Goal: Information Seeking & Learning: Learn about a topic

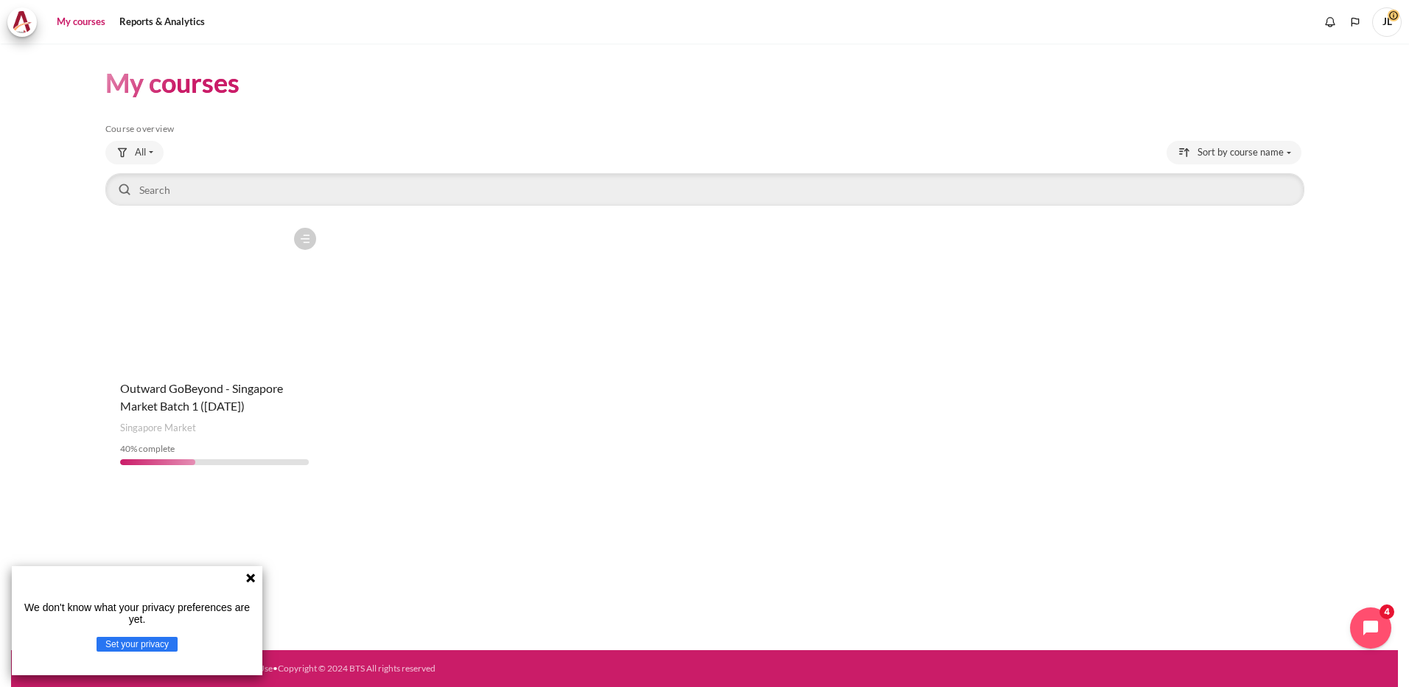
click at [251, 577] on icon at bounding box center [250, 577] width 9 height 9
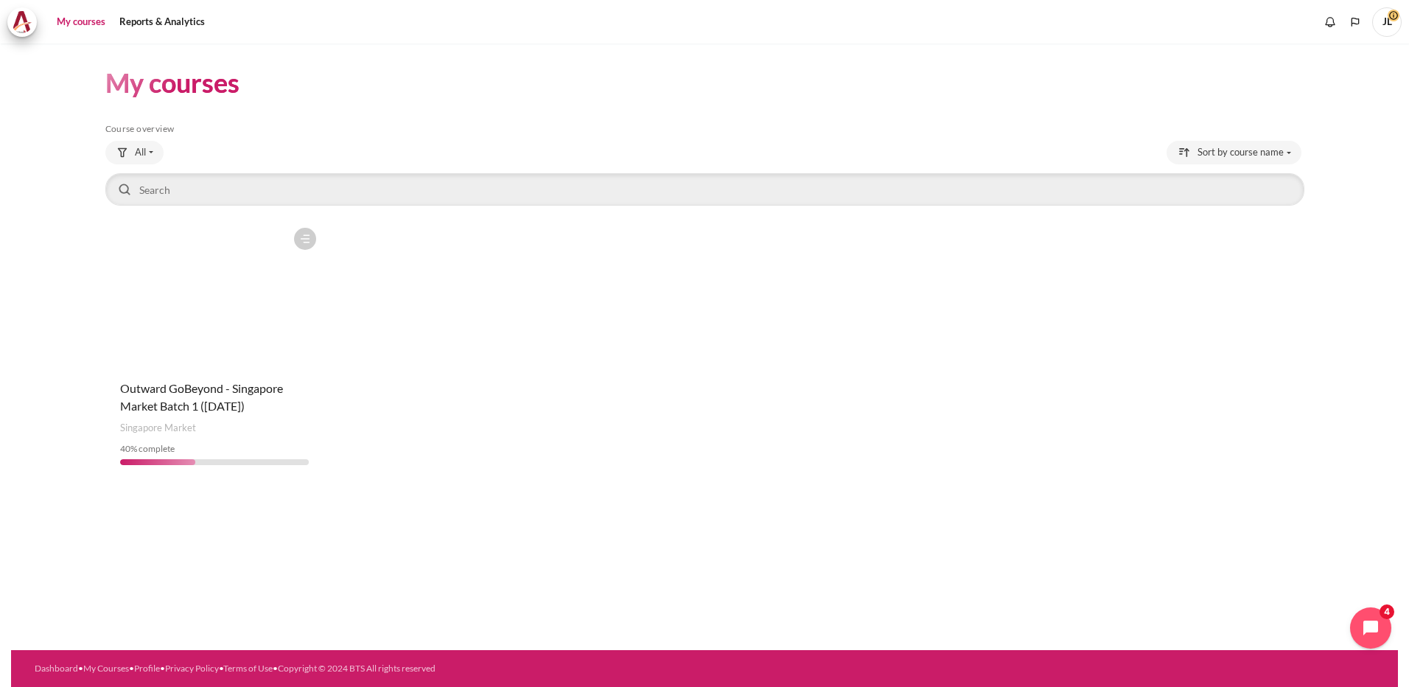
drag, startPoint x: 659, startPoint y: 446, endPoint x: 636, endPoint y: 456, distance: 25.1
click at [648, 452] on div "Course is starred Actions for course Outward GoBeyond - Singapore Market Batch …" at bounding box center [704, 348] width 1199 height 256
click at [220, 341] on figure "Content" at bounding box center [214, 293] width 219 height 147
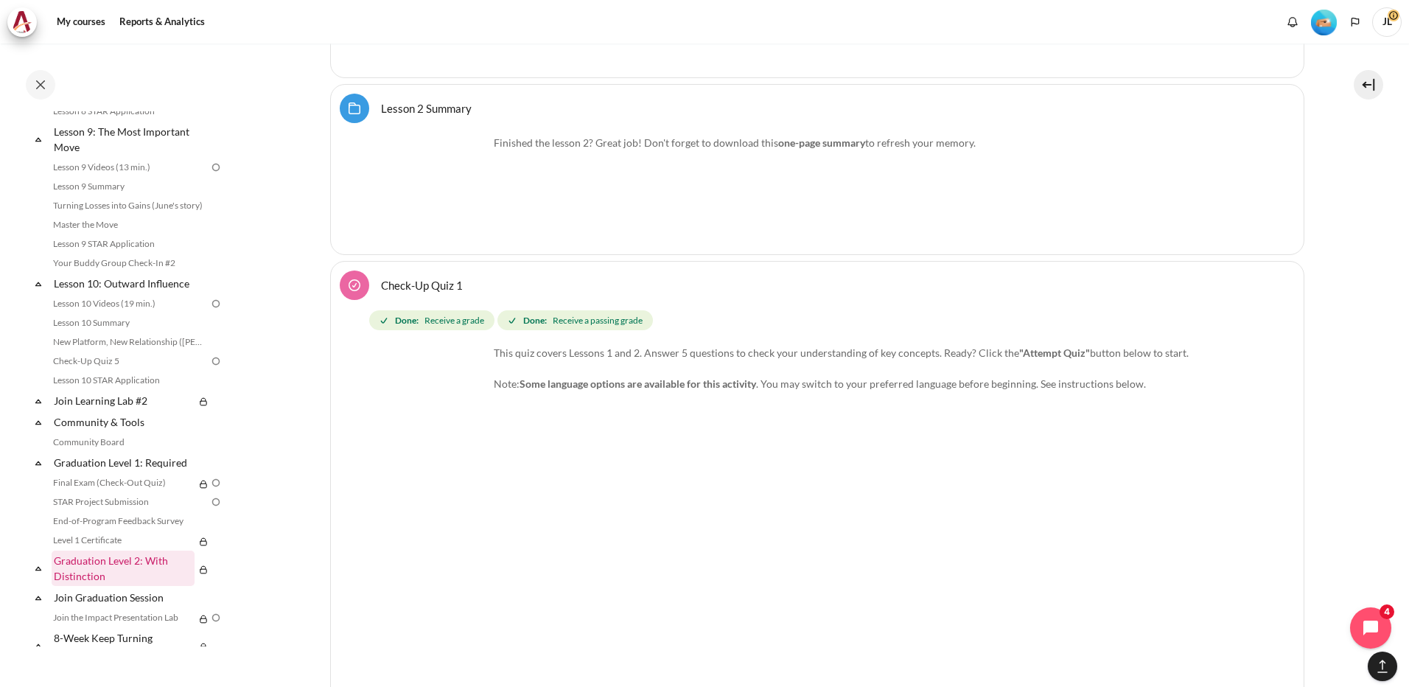
scroll to position [1253, 0]
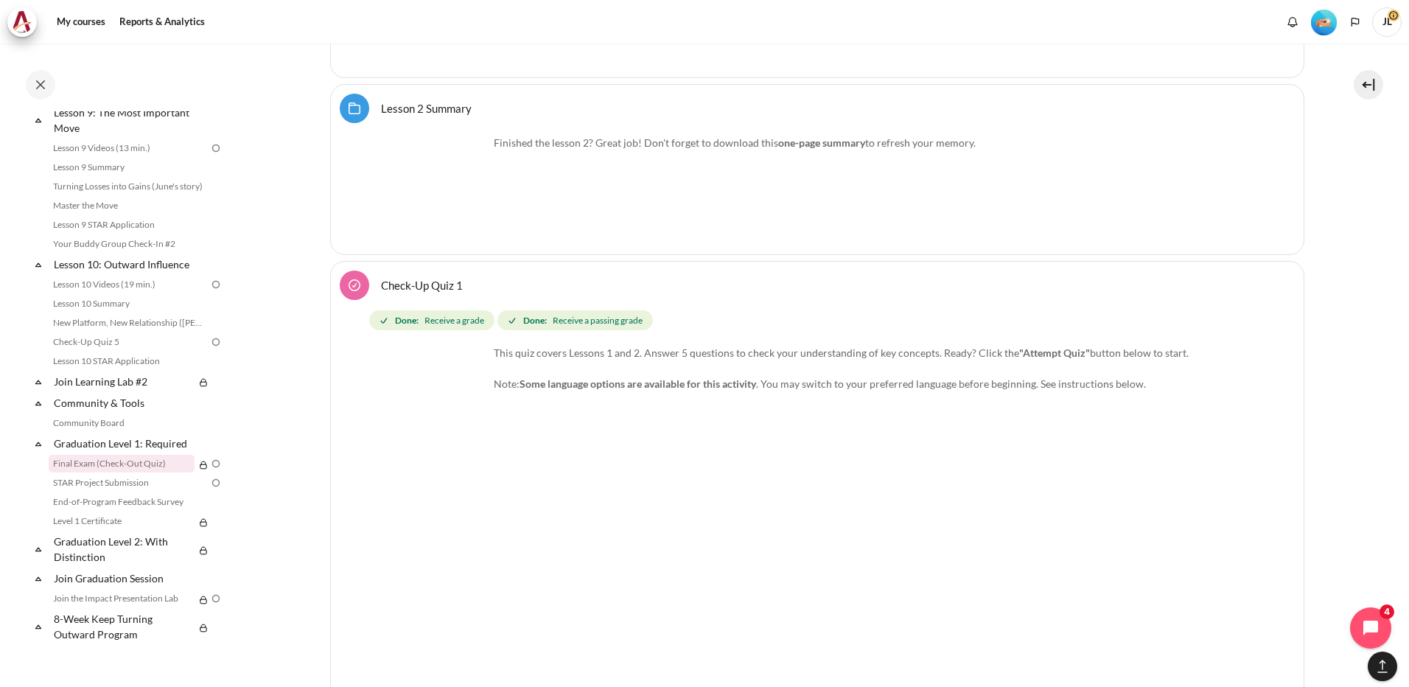
click at [136, 466] on link "Final Exam (Check-Out Quiz)" at bounding box center [122, 464] width 146 height 18
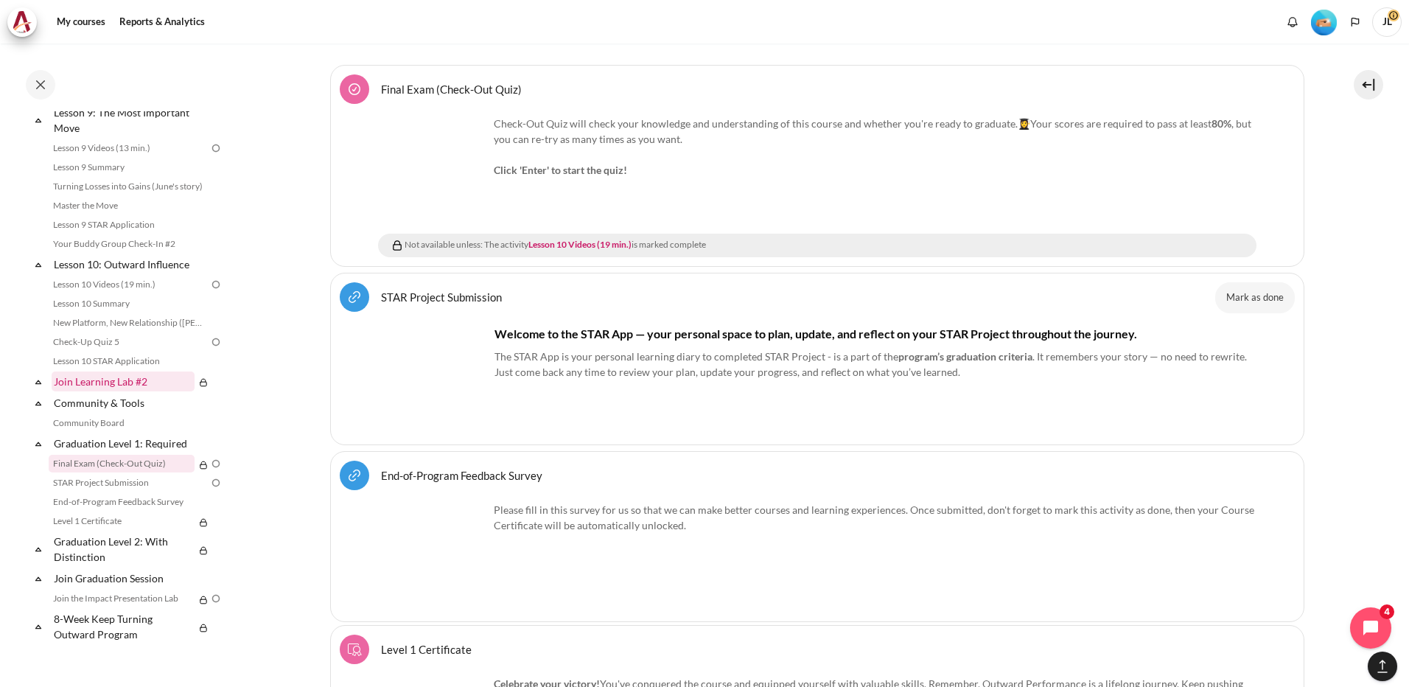
click at [141, 379] on link "Join Learning Lab #2" at bounding box center [123, 381] width 143 height 20
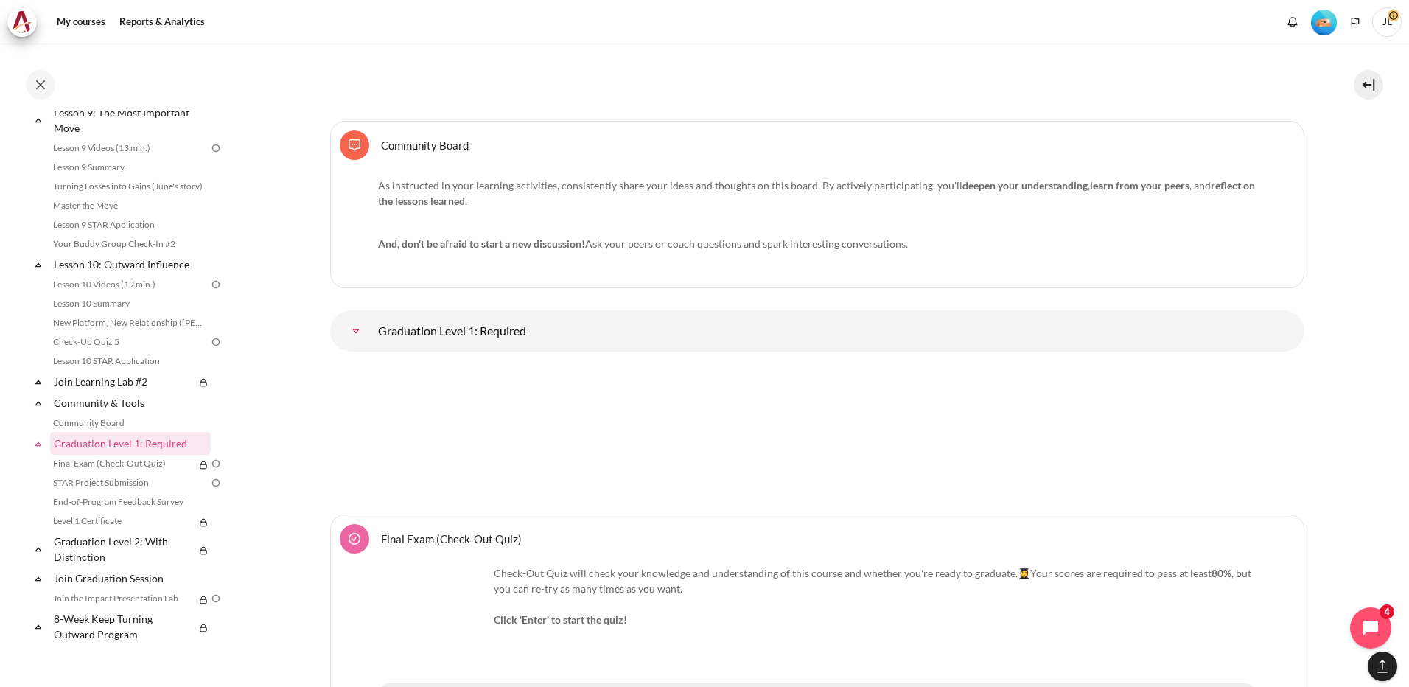
scroll to position [17604, 0]
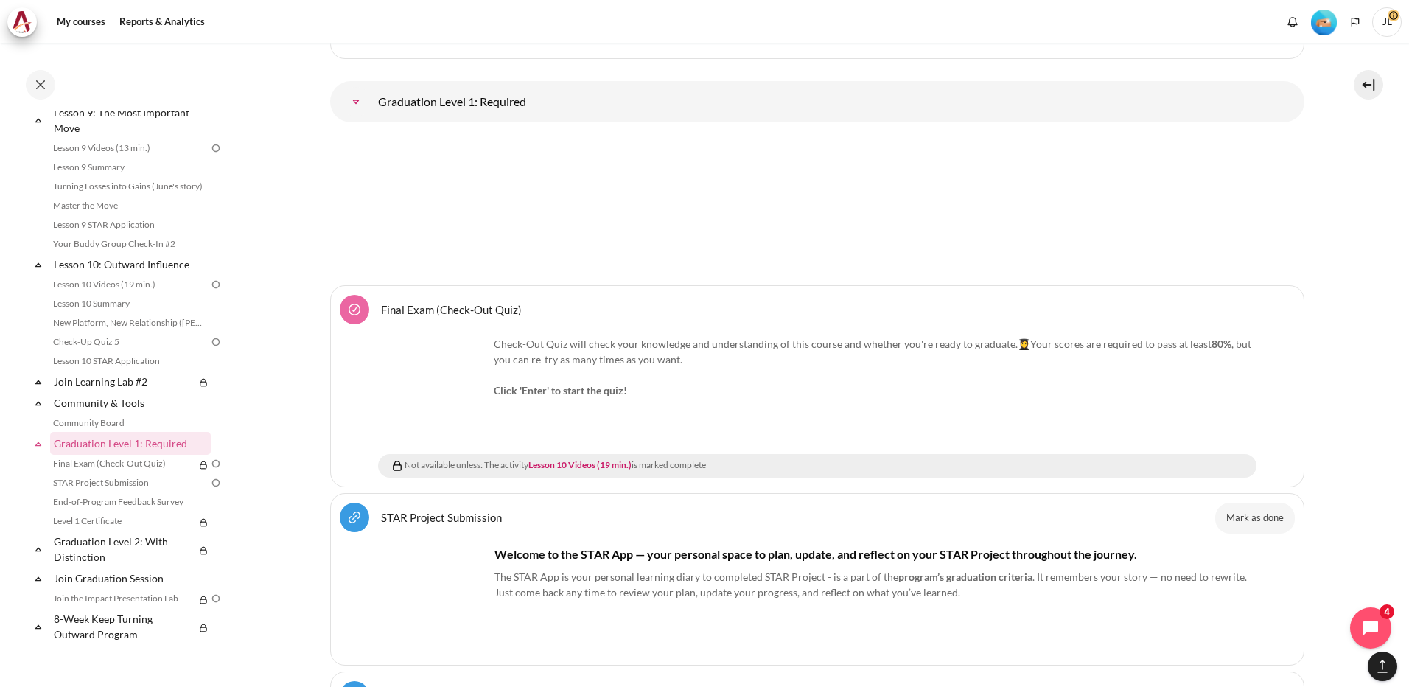
click at [438, 382] on img "Content" at bounding box center [433, 391] width 111 height 111
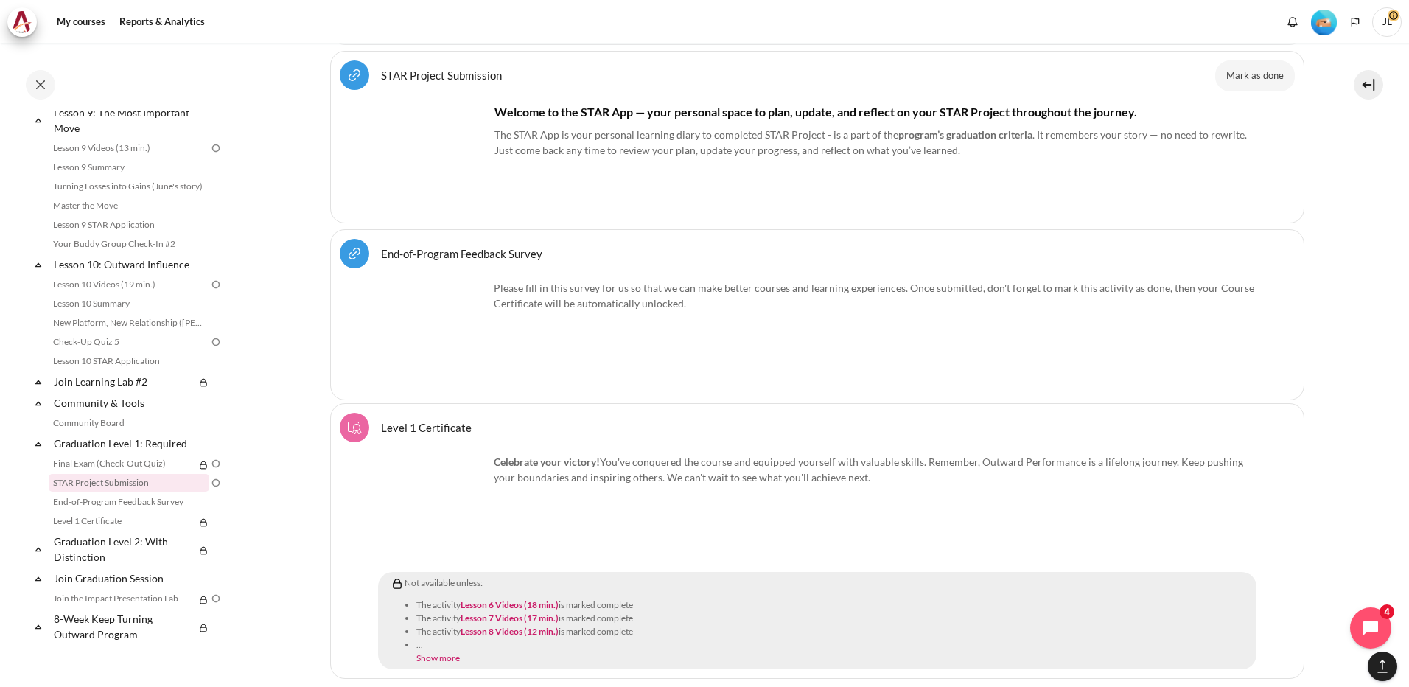
scroll to position [17972, 0]
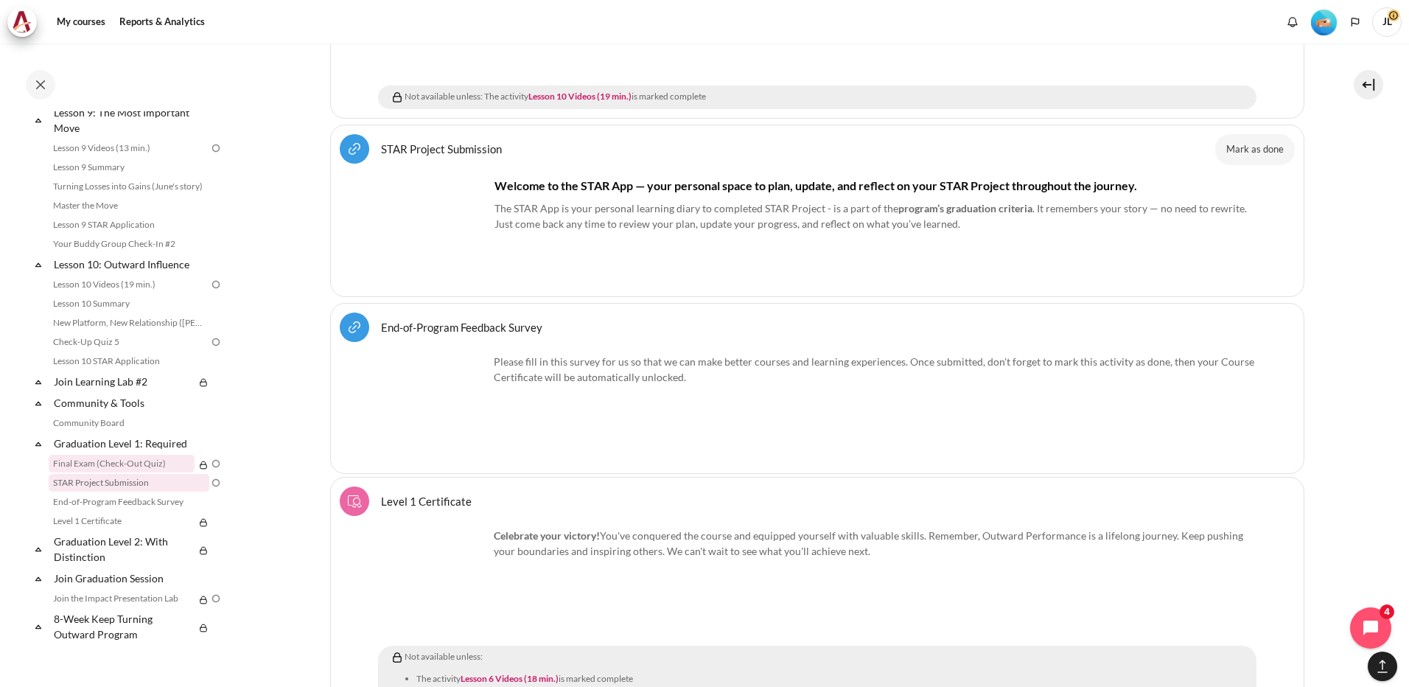
click at [153, 465] on link "Final Exam (Check-Out Quiz)" at bounding box center [122, 464] width 146 height 18
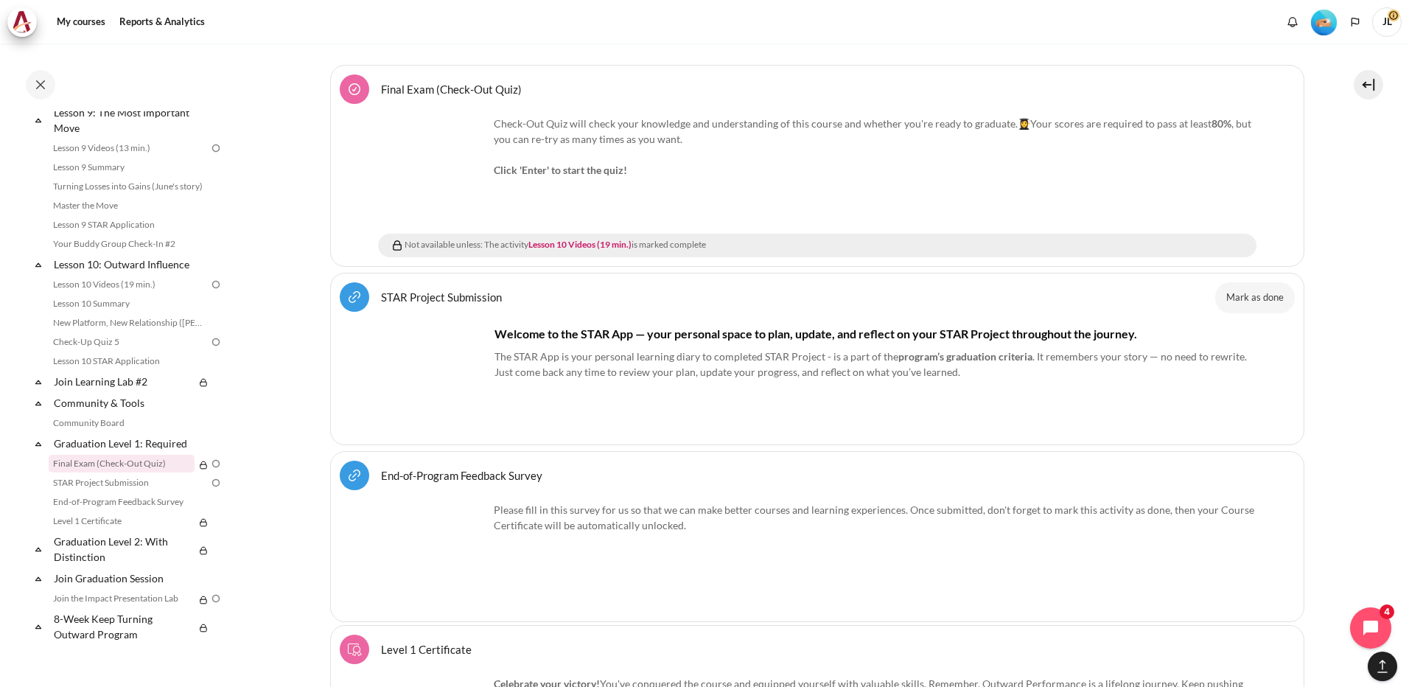
click at [212, 463] on img at bounding box center [215, 463] width 13 height 13
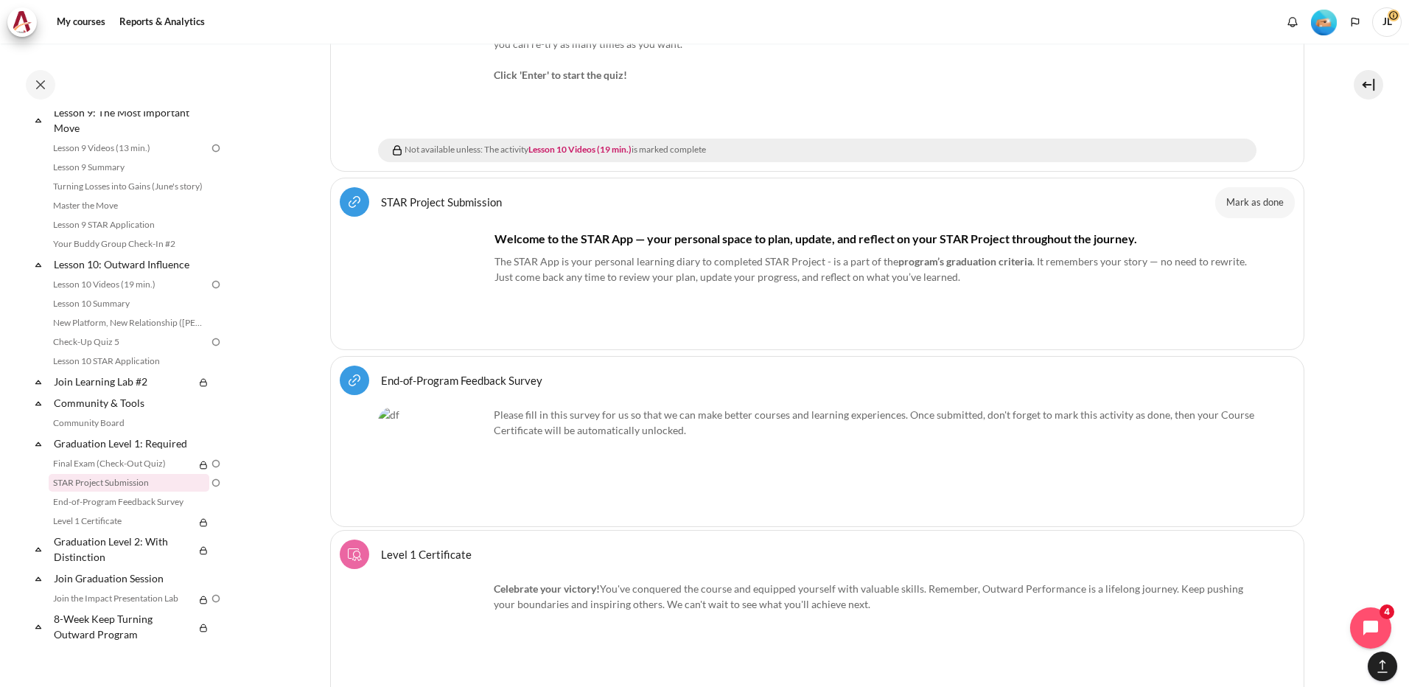
scroll to position [18045, 0]
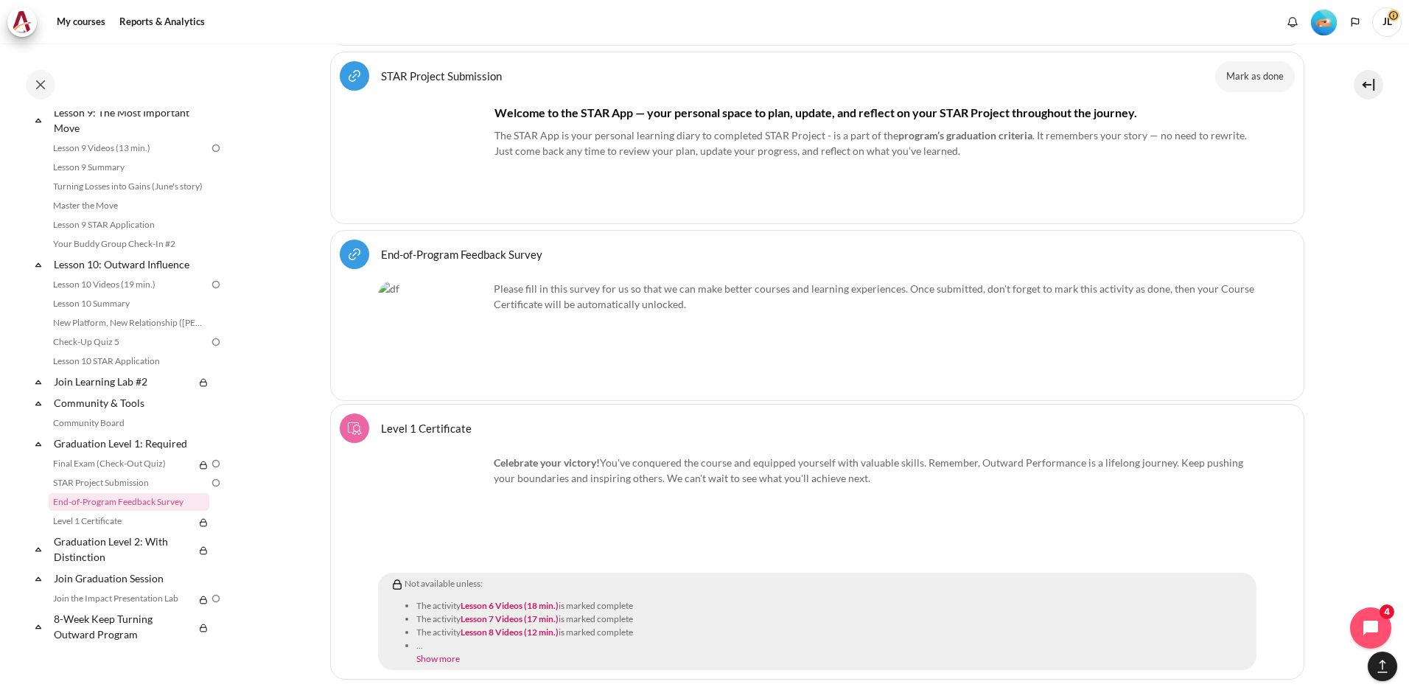
drag, startPoint x: 413, startPoint y: 515, endPoint x: 475, endPoint y: 581, distance: 90.2
click at [413, 516] on img "Content" at bounding box center [433, 510] width 111 height 111
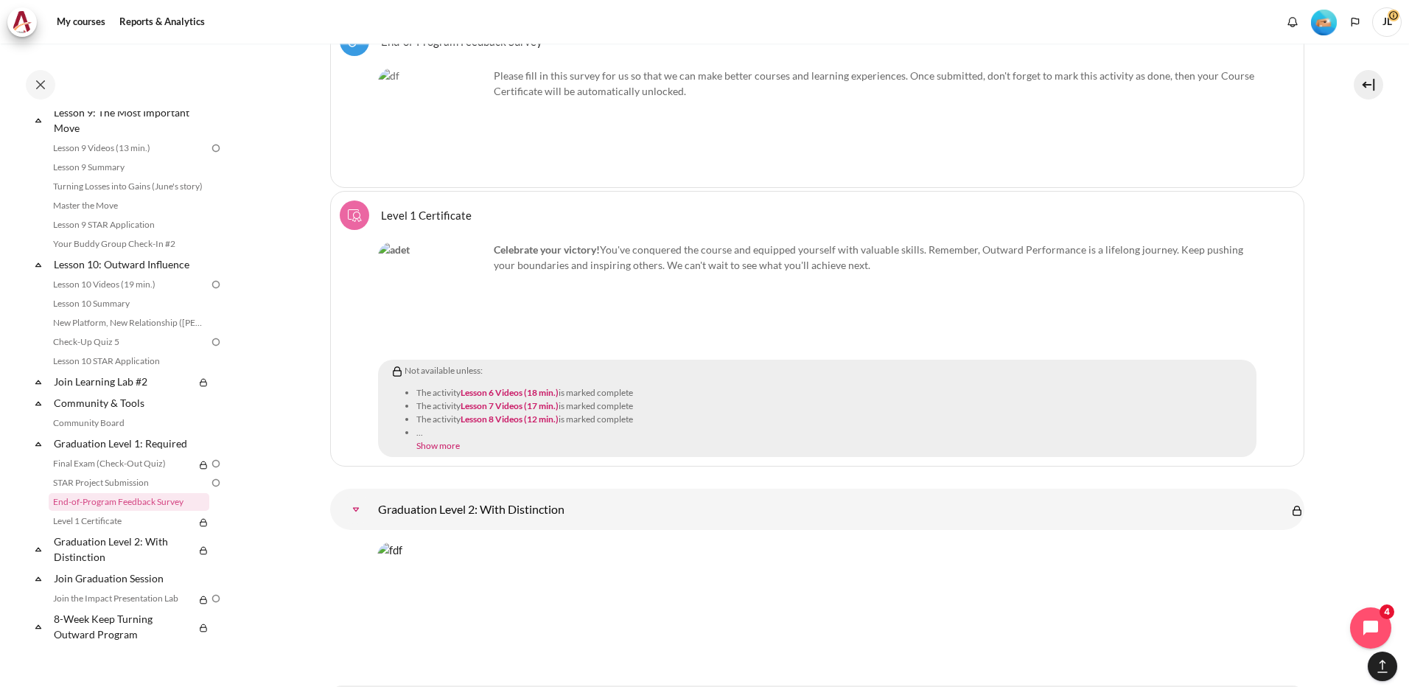
scroll to position [18266, 0]
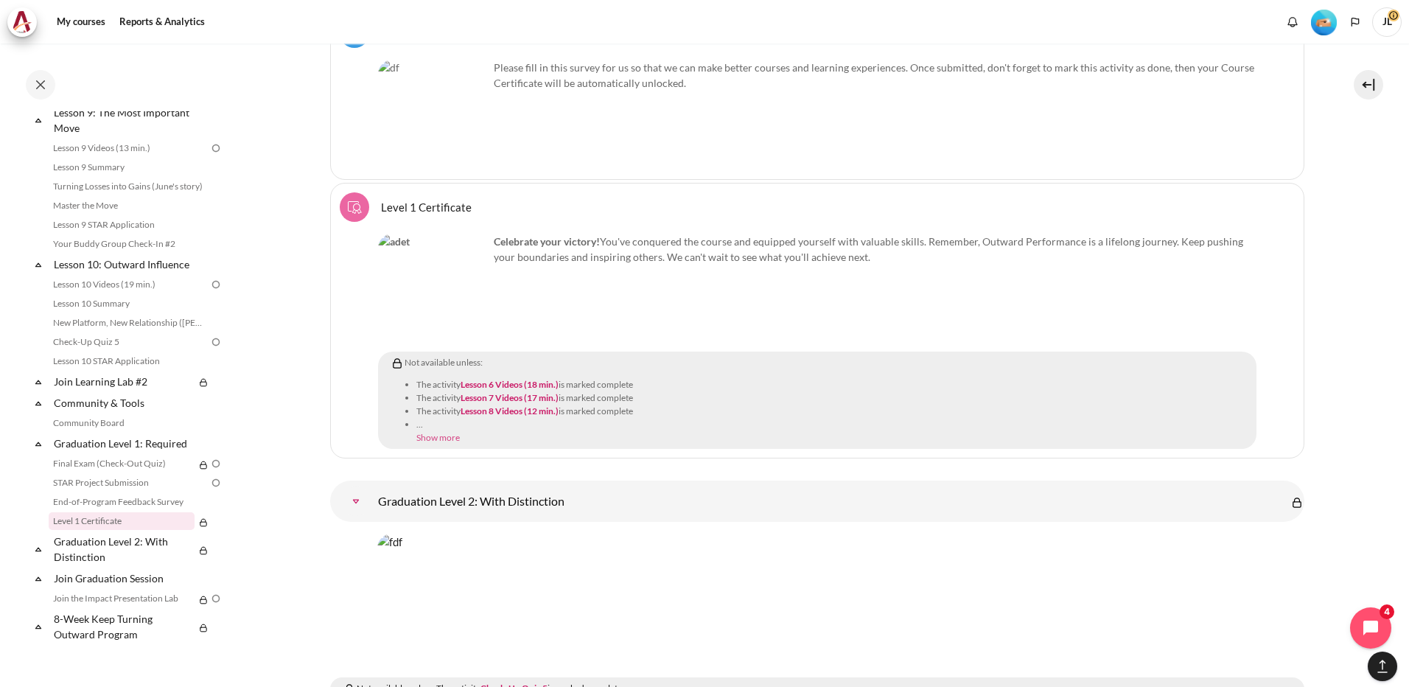
click at [417, 432] on link "Show more" at bounding box center [437, 437] width 43 height 11
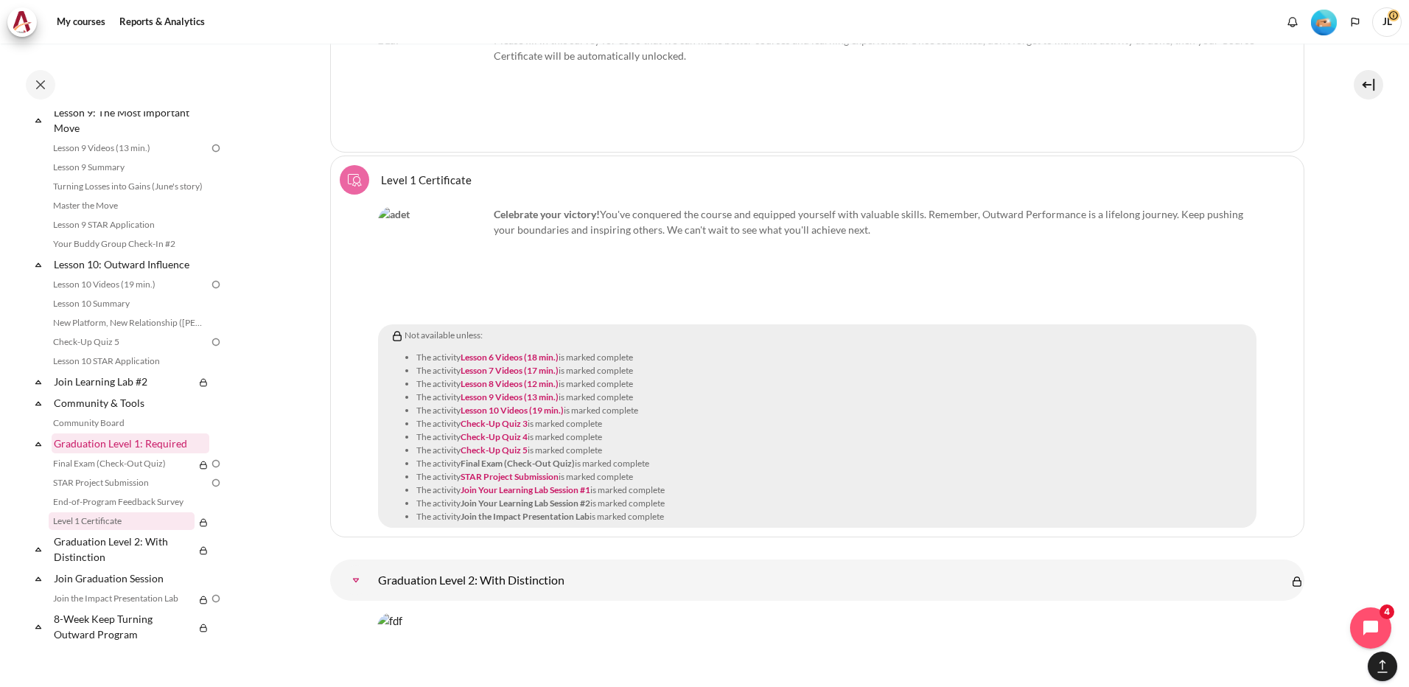
scroll to position [18340, 0]
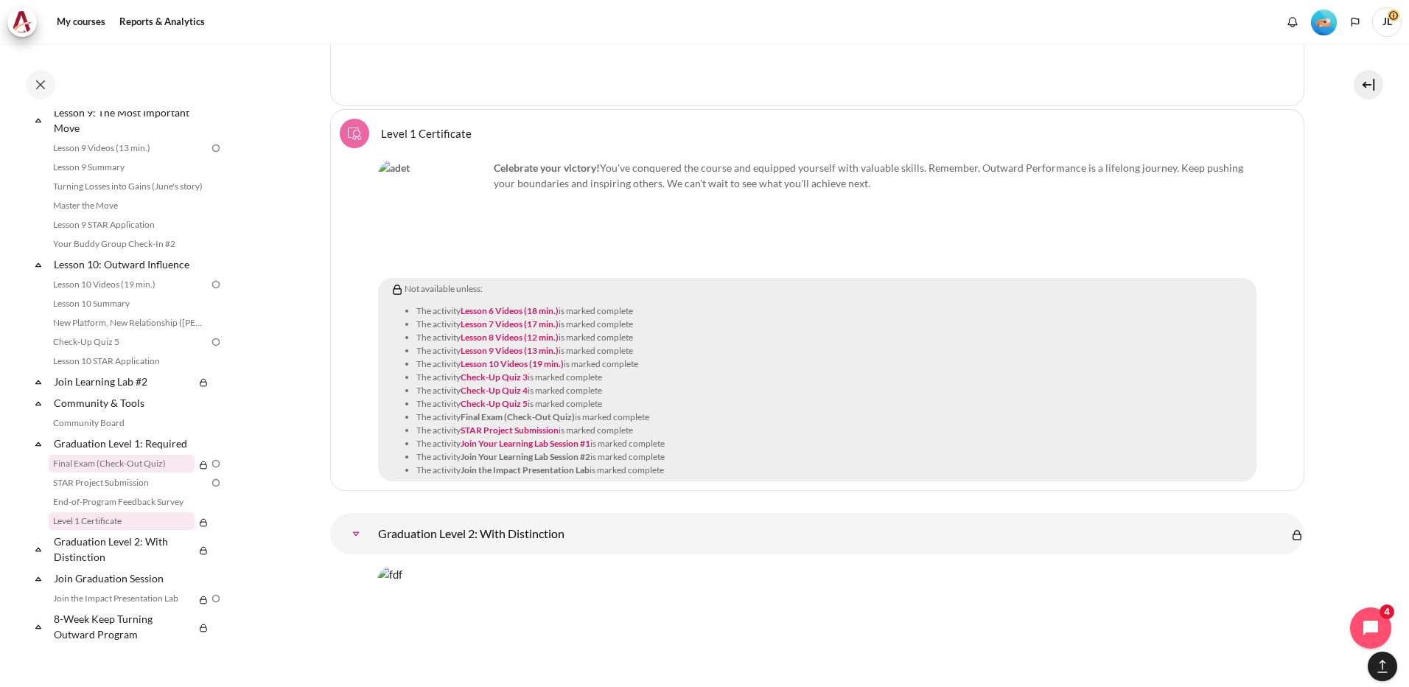
click at [147, 464] on link "Final Exam (Check-Out Quiz)" at bounding box center [122, 464] width 146 height 18
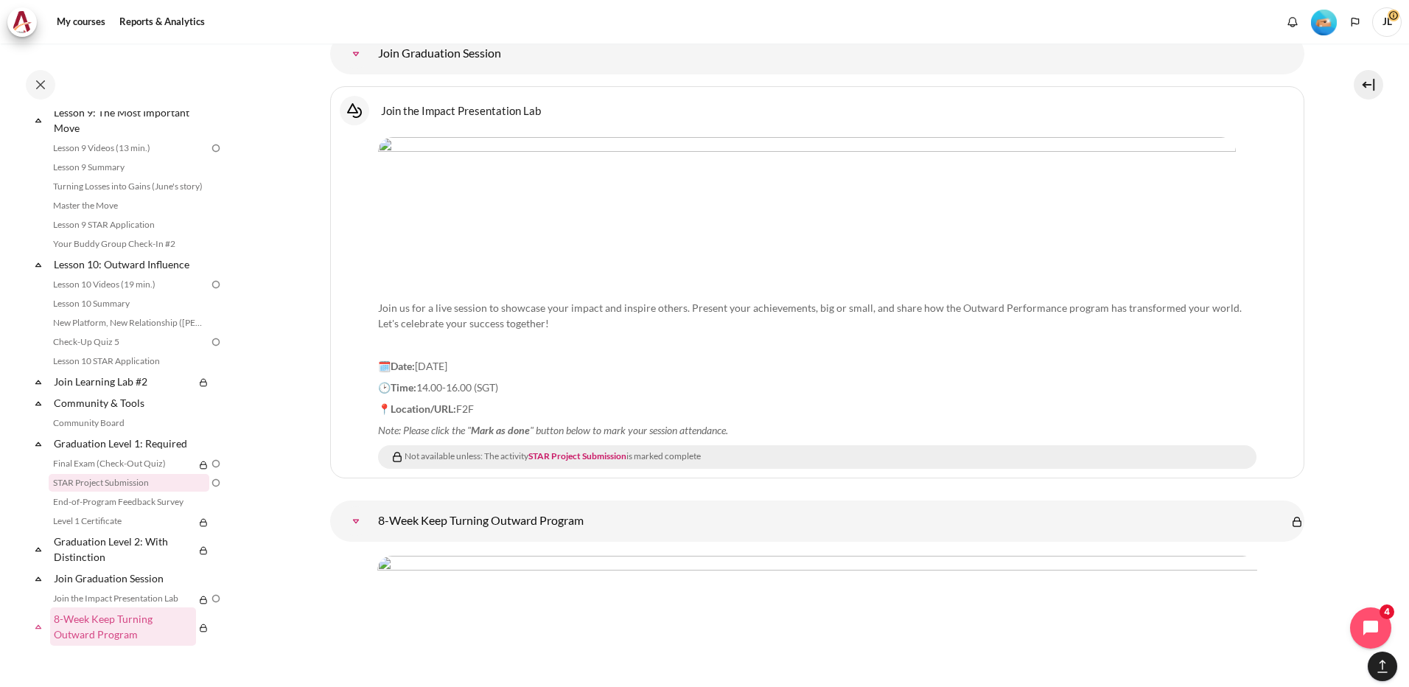
scroll to position [19077, 0]
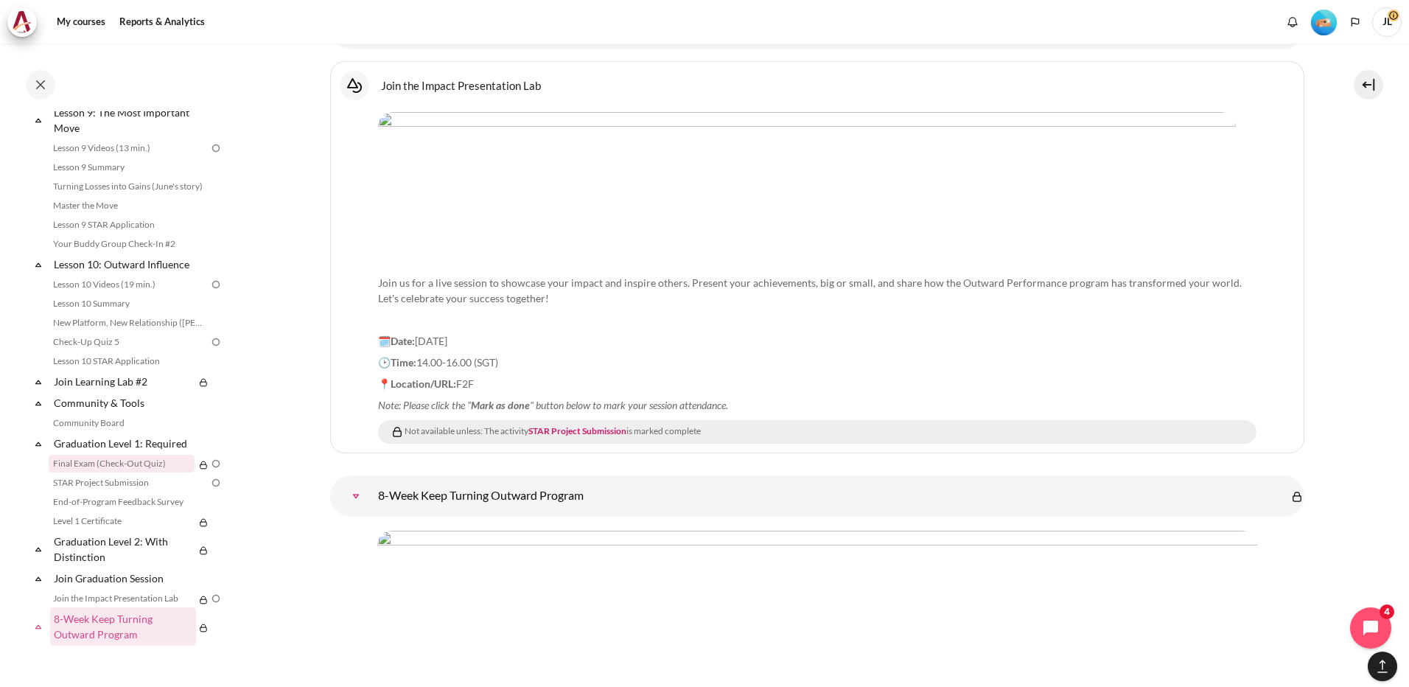
click at [168, 464] on link "Final Exam (Check-Out Quiz)" at bounding box center [122, 464] width 146 height 18
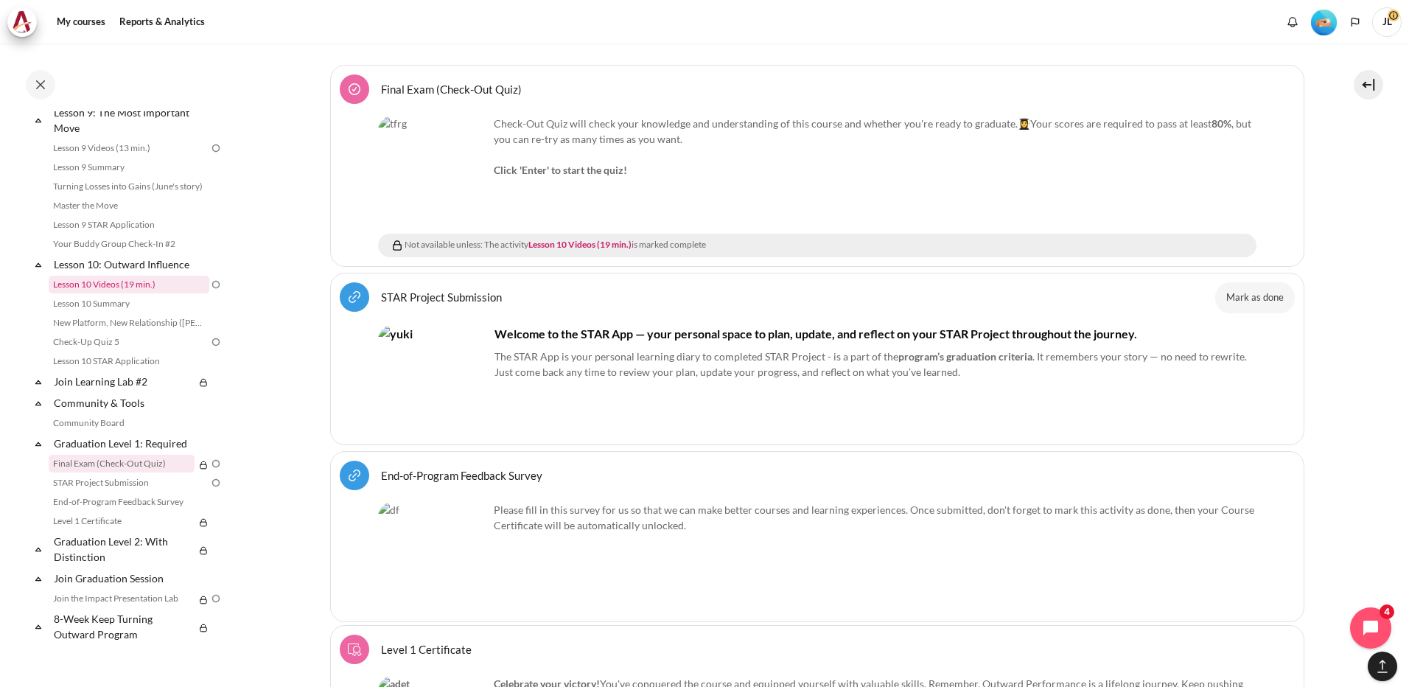
click at [127, 285] on link "Lesson 10 Videos (19 min.)" at bounding box center [129, 285] width 161 height 18
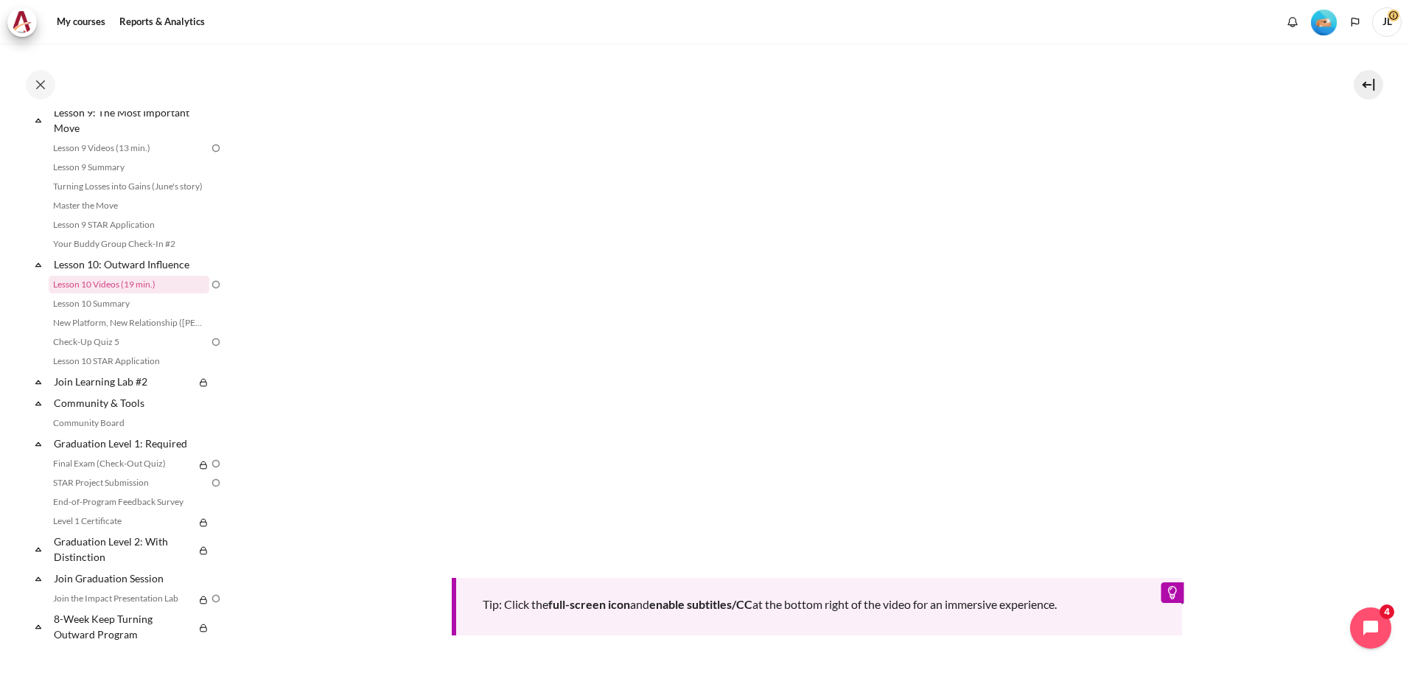
scroll to position [1253, 0]
